Goal: Transaction & Acquisition: Subscribe to service/newsletter

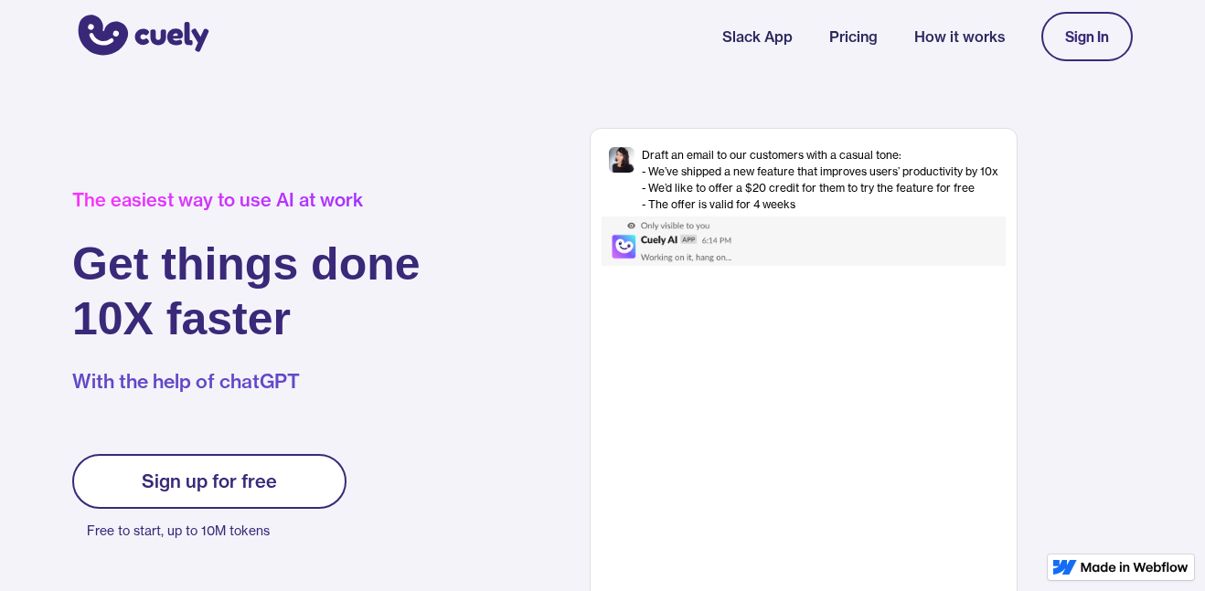
click at [181, 460] on link "Sign up for free" at bounding box center [209, 481] width 274 height 55
click at [180, 479] on div "Sign up for free" at bounding box center [209, 482] width 135 height 22
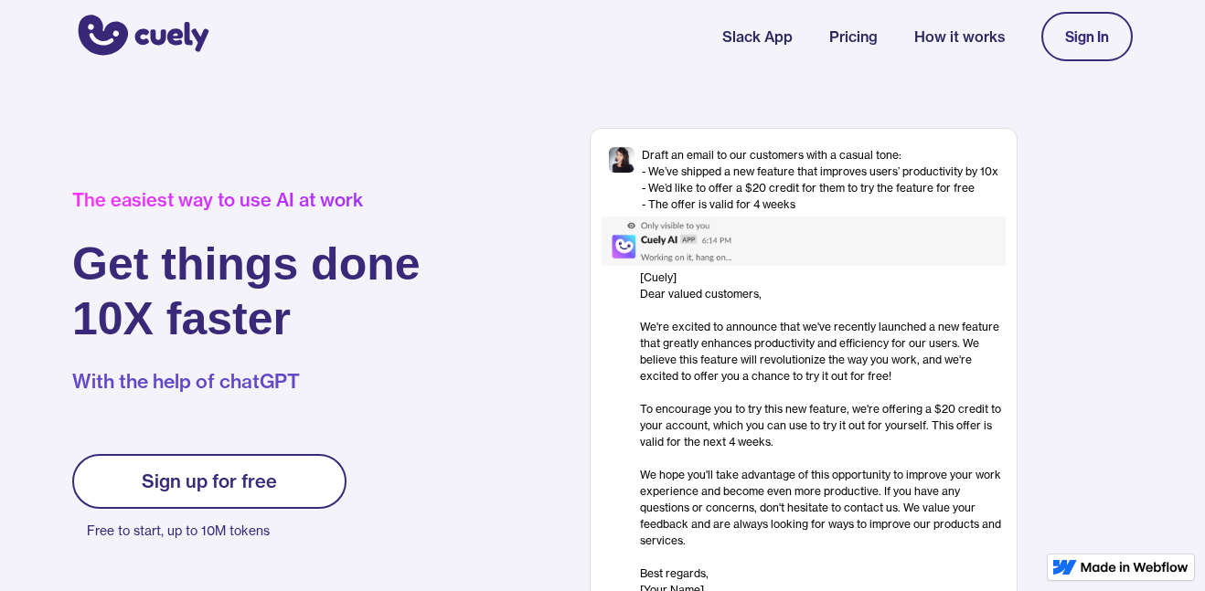
click at [218, 494] on link "Sign up for free" at bounding box center [209, 481] width 274 height 55
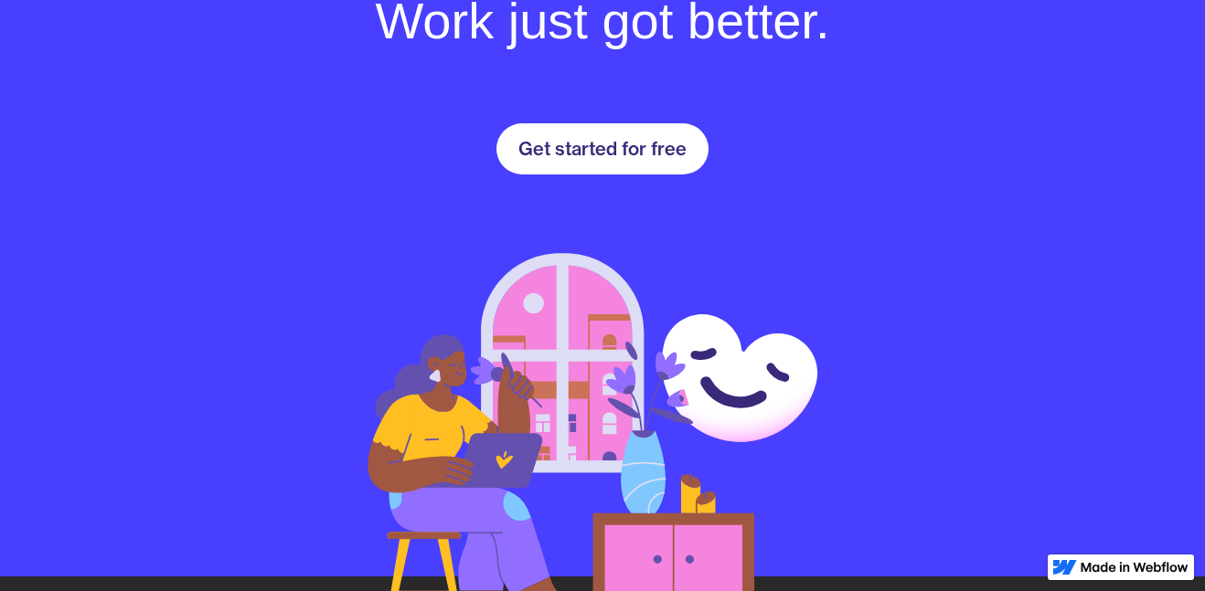
scroll to position [2673, 0]
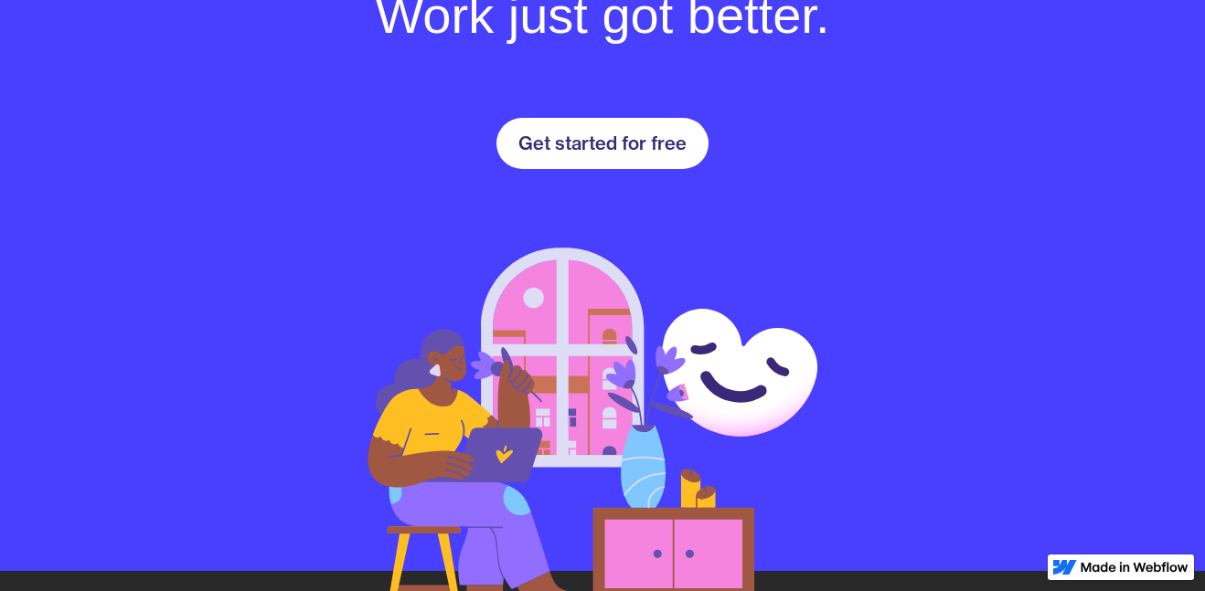
click at [651, 133] on div "Get started for free" at bounding box center [602, 144] width 168 height 22
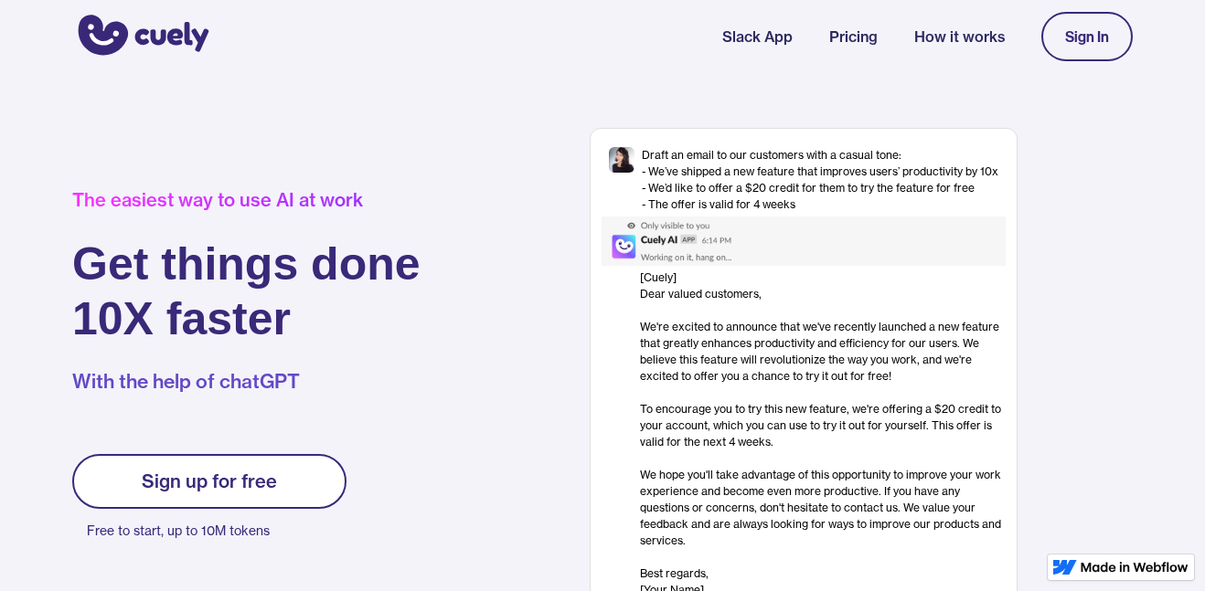
click at [871, 36] on link "Pricing" at bounding box center [853, 37] width 48 height 22
